Goal: Information Seeking & Learning: Learn about a topic

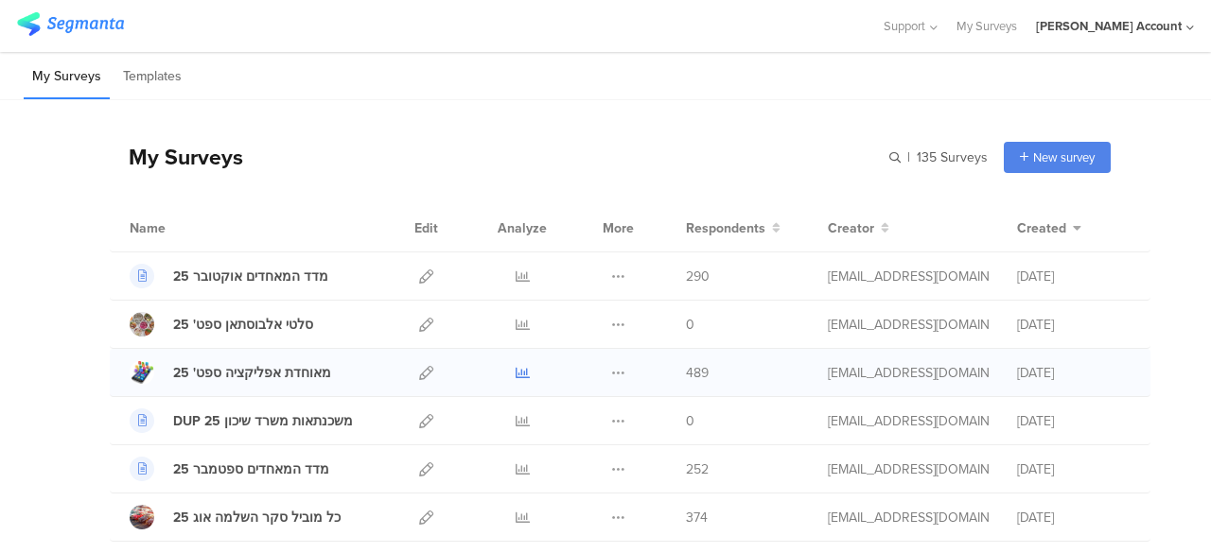
click at [516, 366] on icon at bounding box center [523, 373] width 14 height 14
click at [352, 132] on div "My Surveys | 135 Surveys New survey Start from scratch Choose from templates" at bounding box center [610, 157] width 1001 height 76
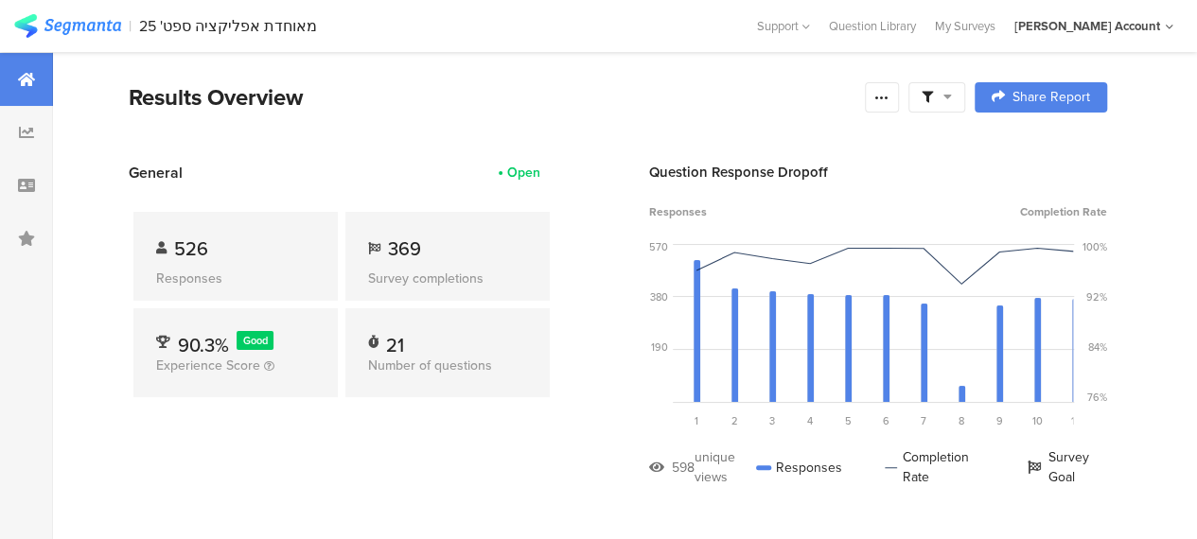
click at [952, 99] on icon at bounding box center [947, 96] width 9 height 13
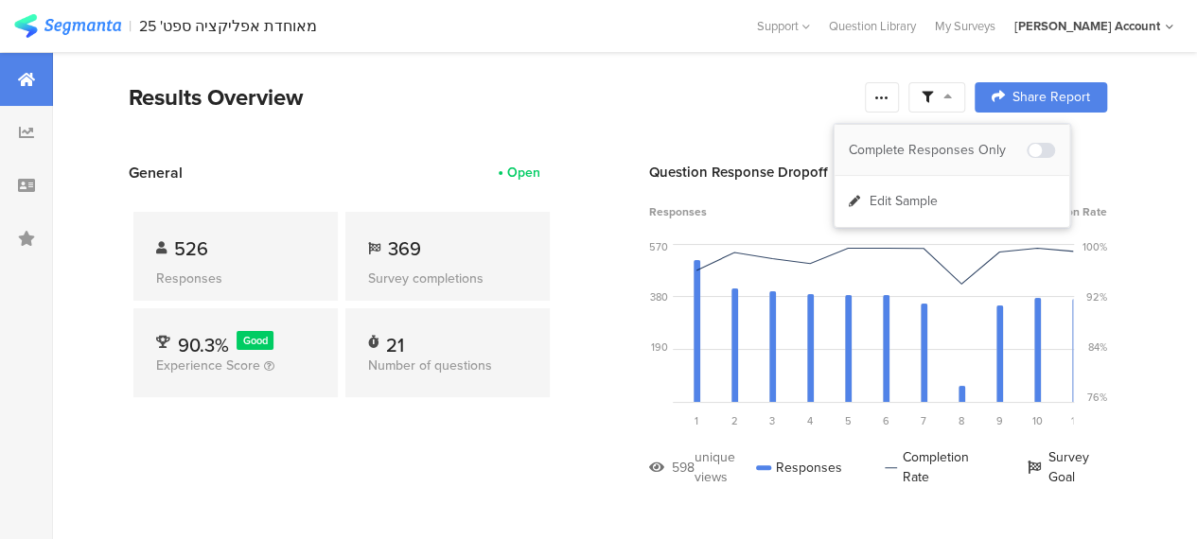
drag, startPoint x: 967, startPoint y: 142, endPoint x: 899, endPoint y: 173, distance: 74.9
click at [967, 143] on div "Complete Responses Only" at bounding box center [938, 150] width 178 height 19
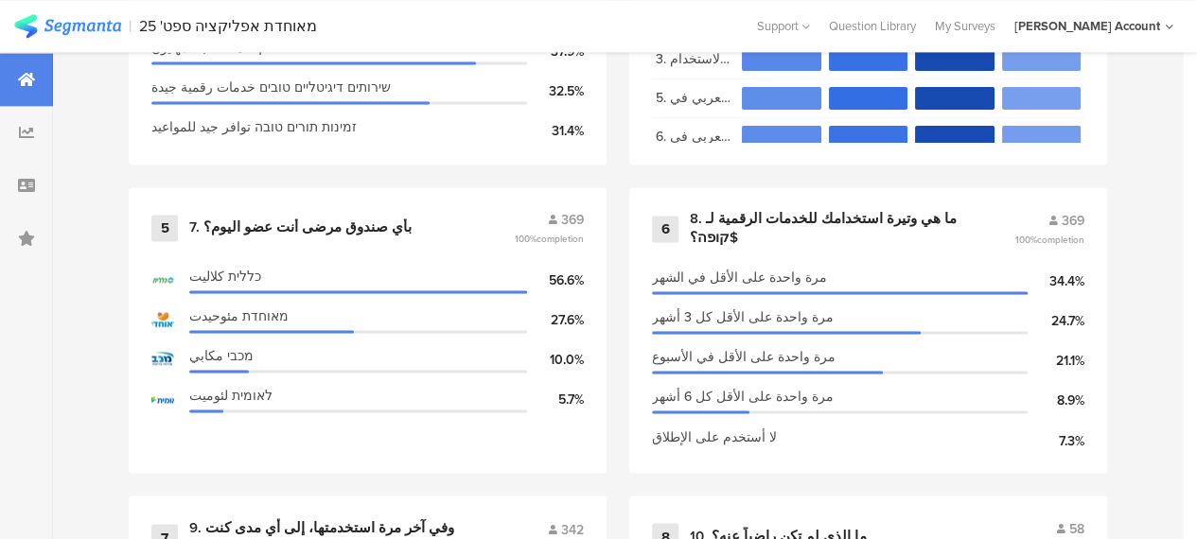
scroll to position [1419, 0]
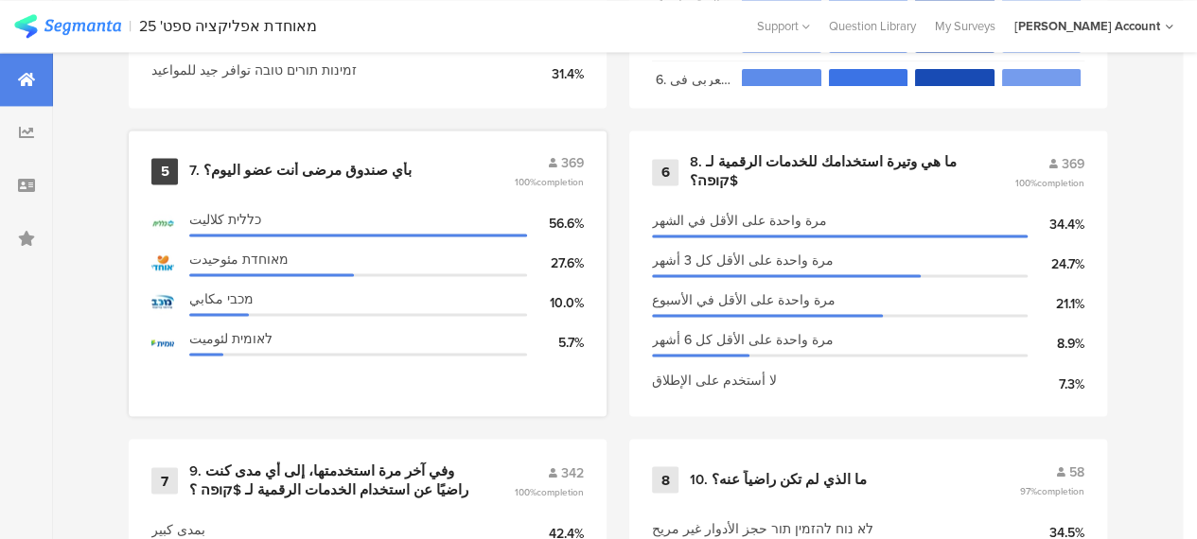
click at [307, 181] on div "7. بأي صندوق مرضى أنت عضو اليوم؟" at bounding box center [300, 171] width 222 height 19
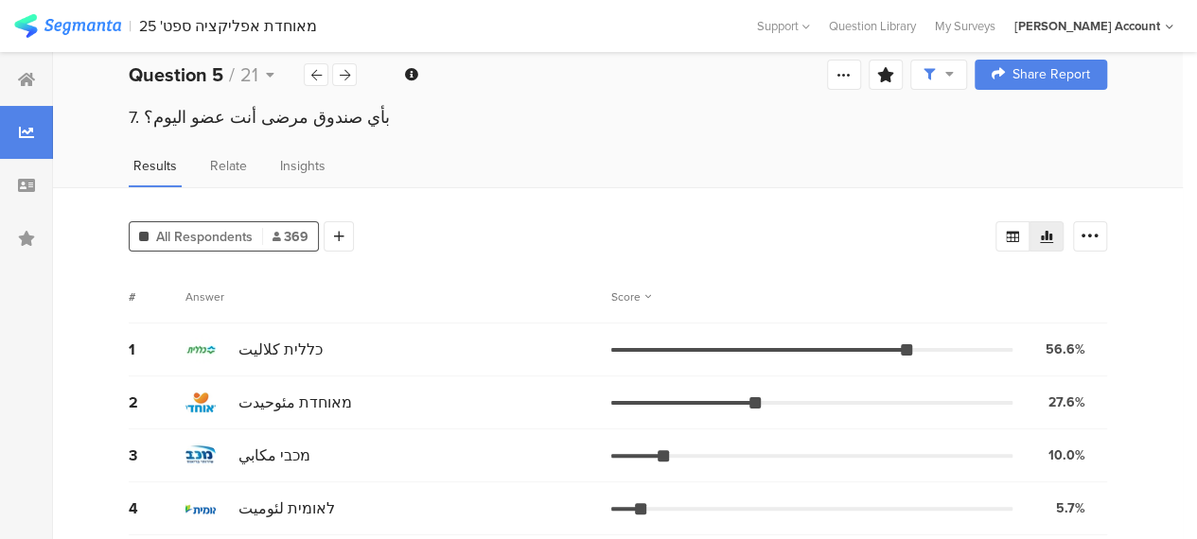
scroll to position [28, 0]
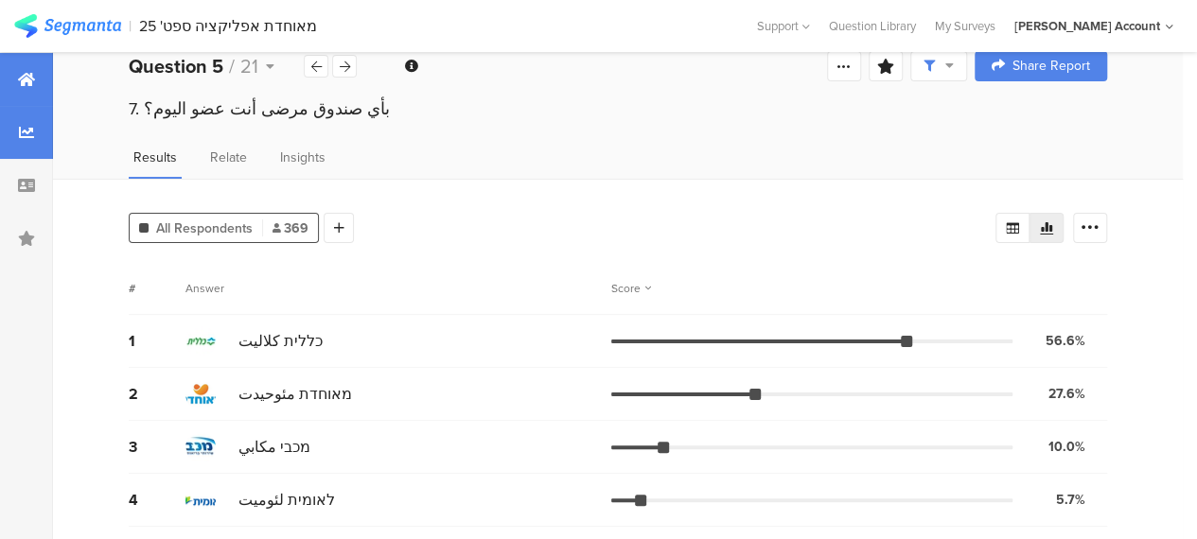
click at [22, 76] on icon at bounding box center [26, 79] width 17 height 15
